Goal: Task Accomplishment & Management: Complete application form

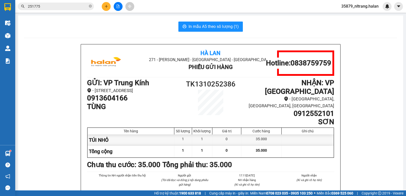
click at [108, 7] on button at bounding box center [106, 6] width 9 height 9
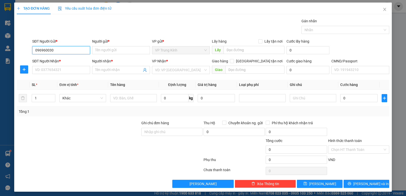
type input "0969600309"
click at [71, 58] on div "0969600309 - [GEOGRAPHIC_DATA]" at bounding box center [63, 61] width 57 height 6
type input "HÀ"
type input "0969600309"
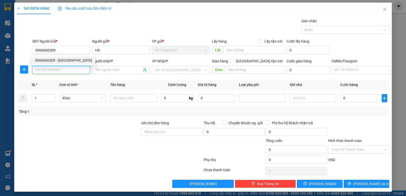
click at [68, 69] on input "SĐT Người Nhận *" at bounding box center [61, 70] width 58 height 8
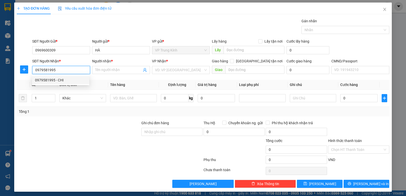
click at [63, 78] on div "0979581995 - CHI" at bounding box center [60, 80] width 51 height 6
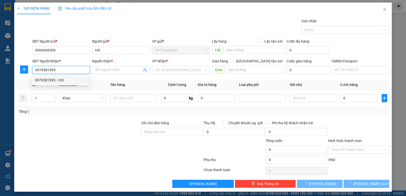
type input "0979581995"
click at [75, 123] on div at bounding box center [78, 129] width 125 height 18
type input "CHI"
drag, startPoint x: 76, startPoint y: 123, endPoint x: 85, endPoint y: 121, distance: 9.2
click at [78, 123] on div at bounding box center [78, 129] width 125 height 18
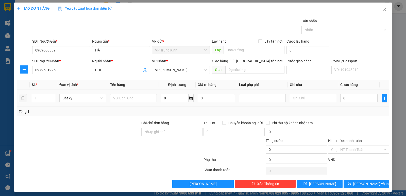
drag, startPoint x: 133, startPoint y: 87, endPoint x: 129, endPoint y: 102, distance: 16.3
click at [133, 91] on table "SL * Đơn vị tính * Tên hàng Định lượng Giá trị hàng Loại phụ phí Ghi chú Cước h…" at bounding box center [203, 93] width 372 height 27
click at [129, 102] on div at bounding box center [133, 98] width 47 height 10
click at [129, 99] on input "text" at bounding box center [133, 98] width 47 height 8
type input "HỘP MP"
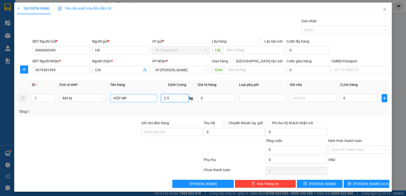
type input "2.5"
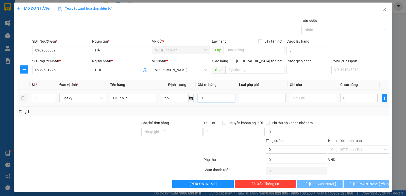
type input "40.000"
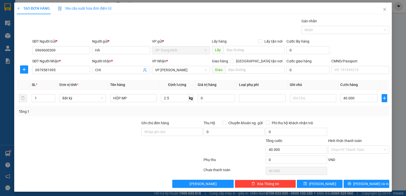
click at [364, 122] on div at bounding box center [358, 129] width 62 height 18
click at [371, 182] on span "[PERSON_NAME] và In" at bounding box center [371, 184] width 36 height 6
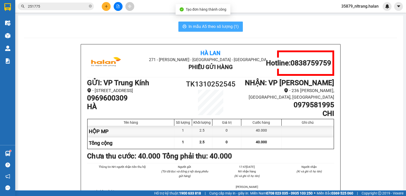
click at [220, 30] on button "In mẫu A5 theo số lượng (1)" at bounding box center [210, 27] width 64 height 10
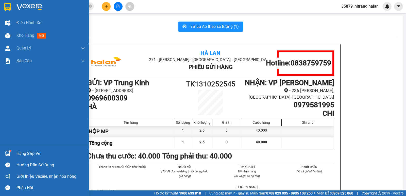
click at [10, 154] on img at bounding box center [7, 153] width 5 height 5
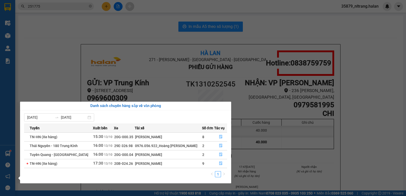
click at [362, 96] on section "Kết quả tìm kiếm ( 223 ) Bộ lọc Mã ĐH Trạng thái Món hàng Thu hộ Tổng cước Chưa…" at bounding box center [203, 98] width 406 height 196
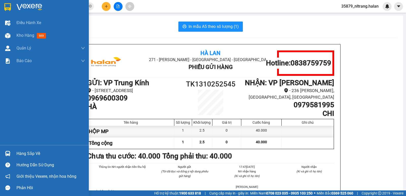
click at [8, 153] on img at bounding box center [7, 153] width 5 height 5
